Goal: Task Accomplishment & Management: Use online tool/utility

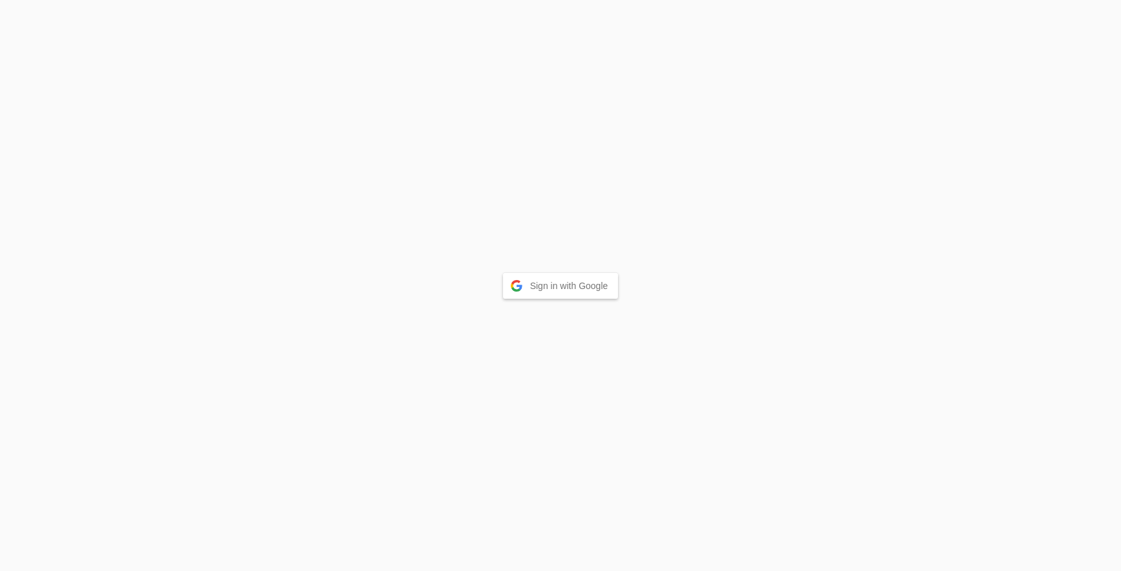
click at [588, 274] on button "Sign in with Google" at bounding box center [561, 286] width 116 height 26
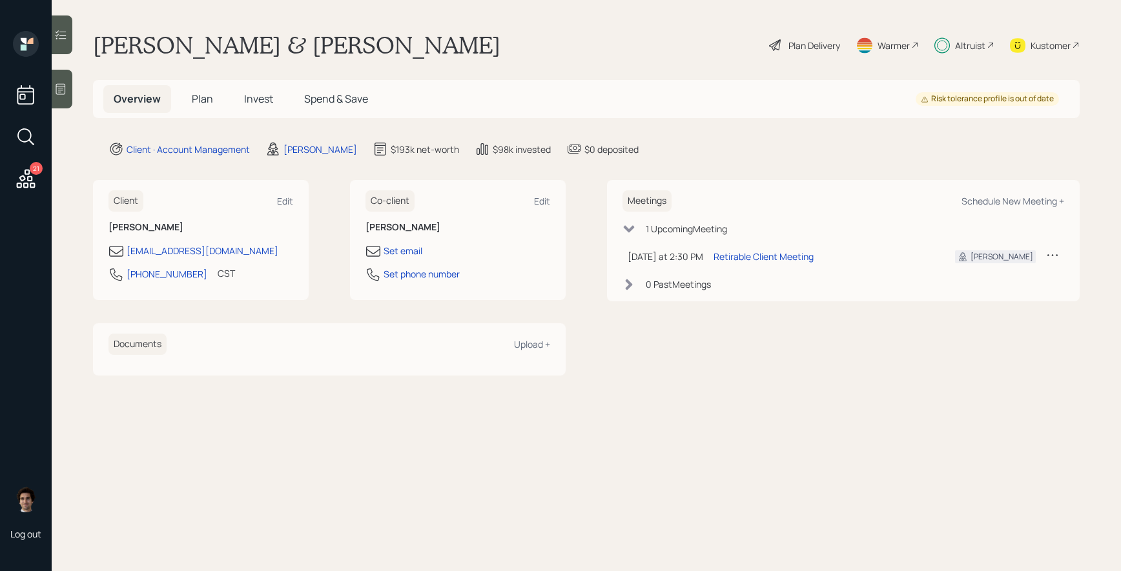
click at [834, 45] on div "Plan Delivery" at bounding box center [814, 46] width 52 height 14
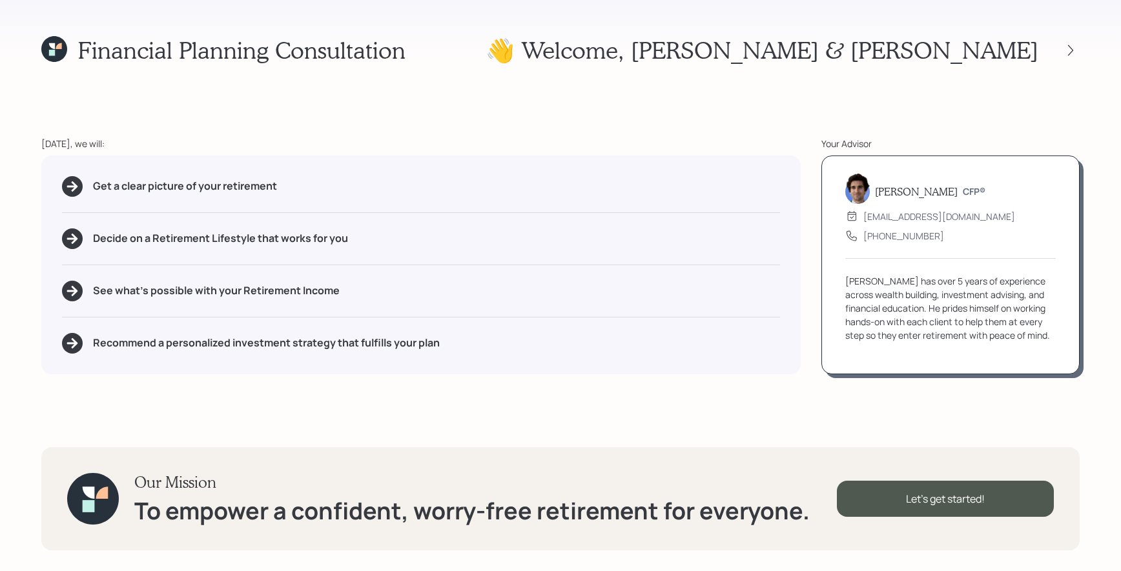
click at [1063, 57] on div at bounding box center [1070, 50] width 18 height 18
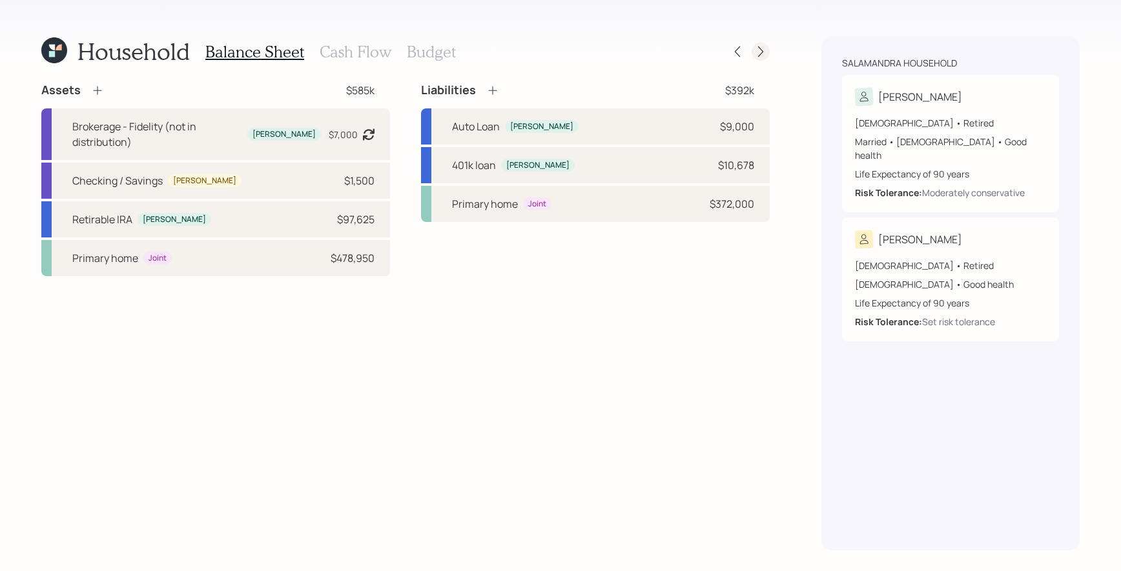
click at [764, 52] on icon at bounding box center [760, 51] width 13 height 13
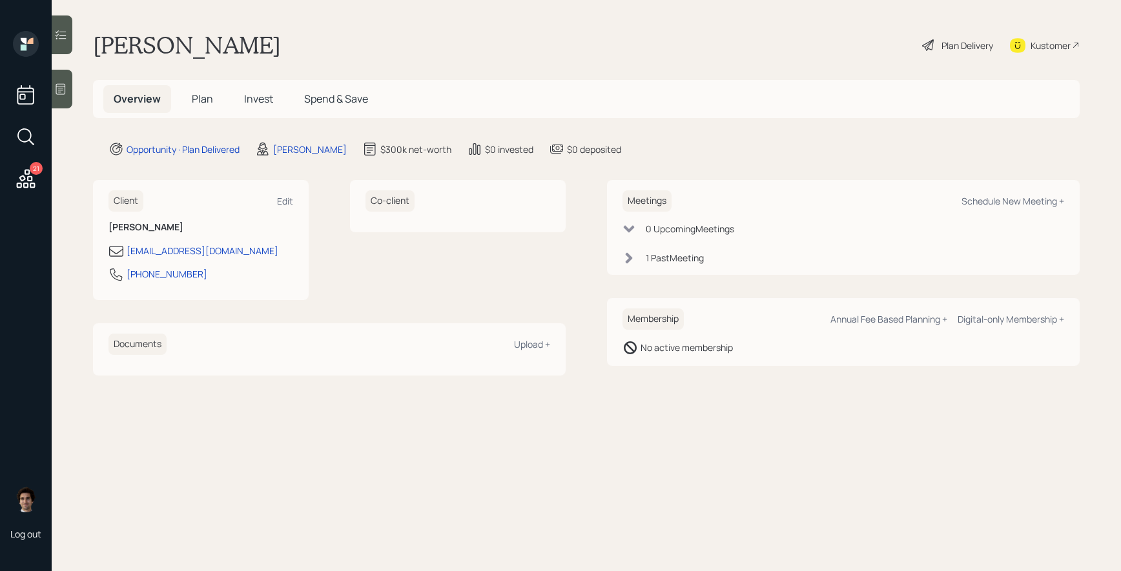
click at [981, 194] on div "Meetings Schedule New Meeting +" at bounding box center [843, 200] width 442 height 21
